Goal: Information Seeking & Learning: Learn about a topic

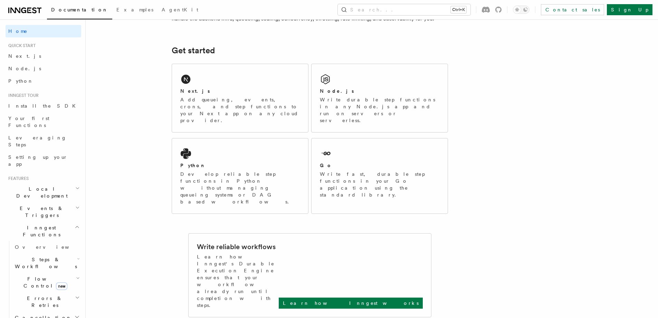
scroll to position [104, 0]
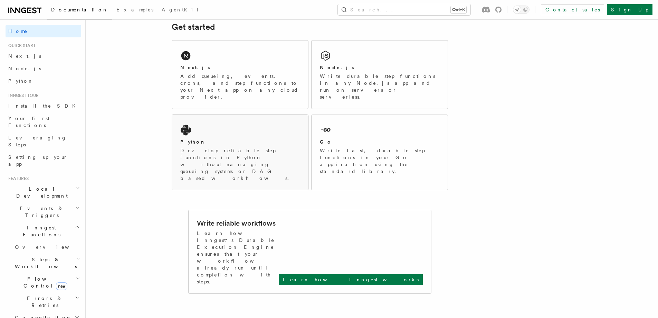
drag, startPoint x: 224, startPoint y: 105, endPoint x: 230, endPoint y: 125, distance: 21.0
click at [225, 115] on div "Python Develop reliable step functions in Python without managing queueing syst…" at bounding box center [240, 152] width 136 height 75
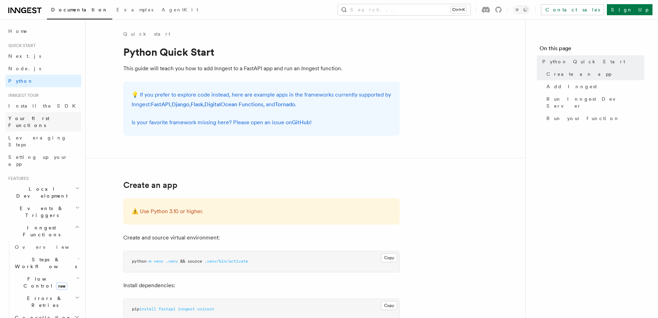
click at [45, 117] on span "Your first Functions" at bounding box center [28, 121] width 41 height 12
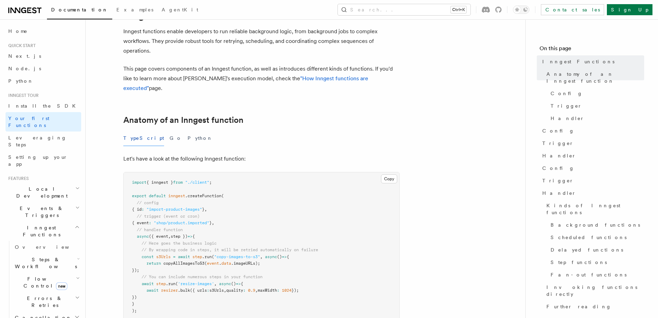
scroll to position [69, 0]
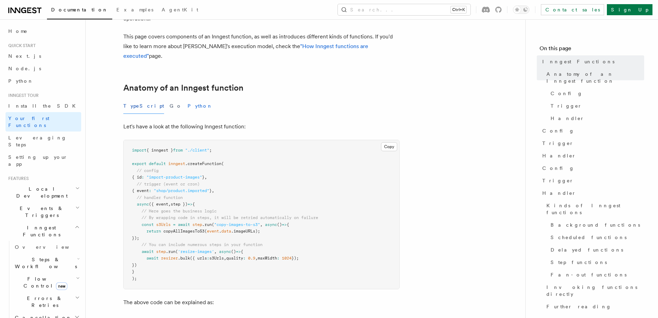
click at [188, 98] on button "Python" at bounding box center [200, 106] width 25 height 16
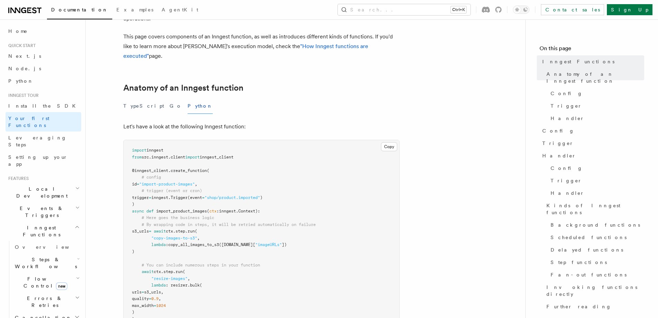
scroll to position [104, 0]
